Goal: Unclear

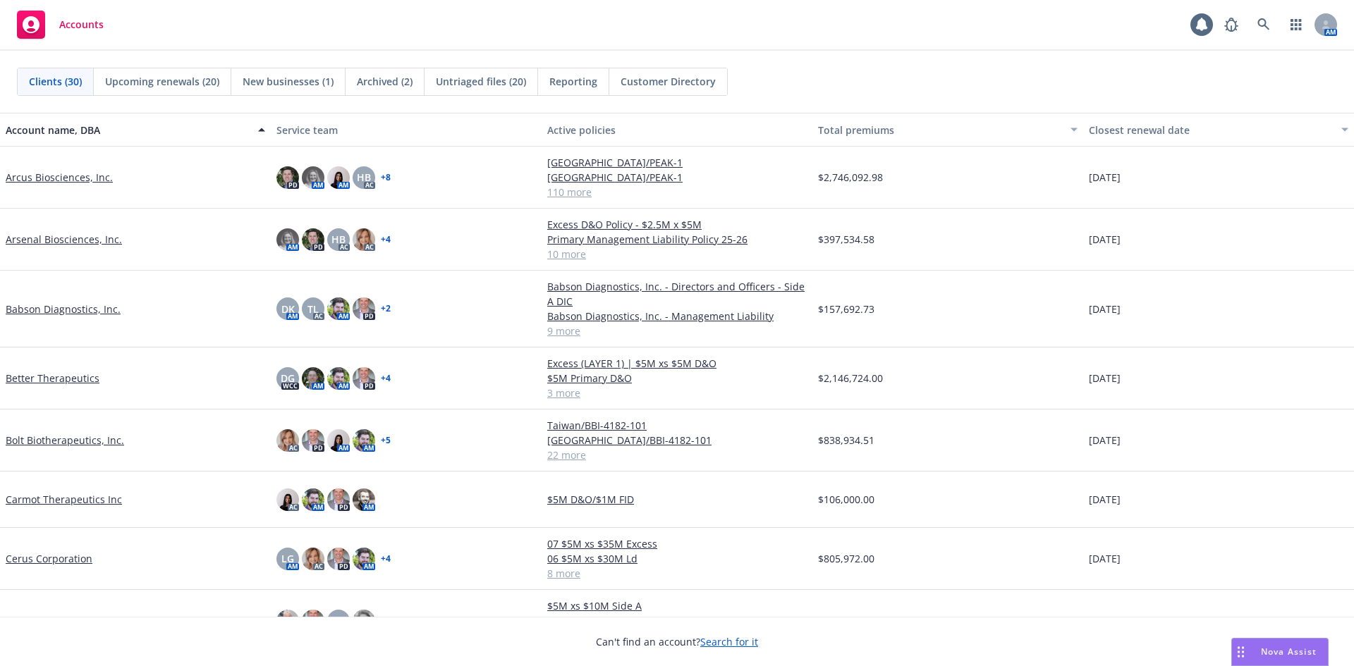
click at [786, 13] on div "Accounts 1 AM" at bounding box center [677, 25] width 1354 height 51
click at [906, 44] on div "Accounts 1 AM" at bounding box center [677, 25] width 1354 height 51
